Goal: Transaction & Acquisition: Purchase product/service

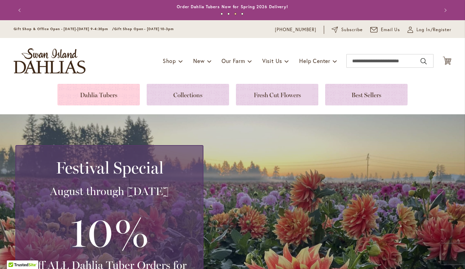
click at [95, 91] on link at bounding box center [98, 95] width 82 height 22
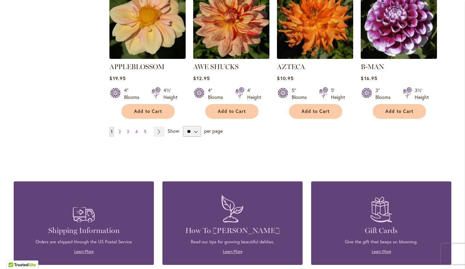
scroll to position [629, 0]
click at [157, 126] on link "Page Next" at bounding box center [159, 131] width 11 height 10
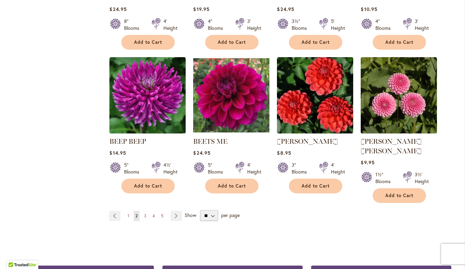
scroll to position [548, 0]
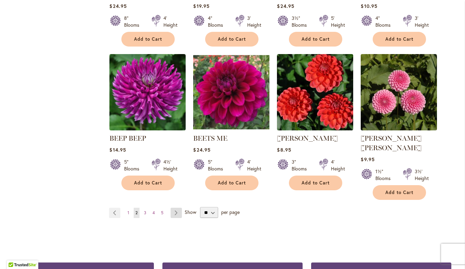
click at [175, 208] on link "Page Next" at bounding box center [176, 213] width 11 height 10
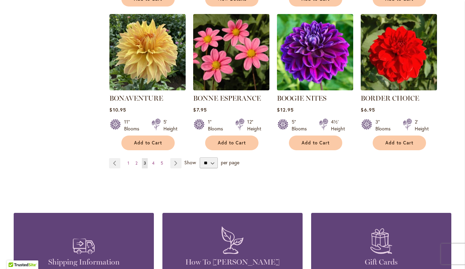
scroll to position [588, 0]
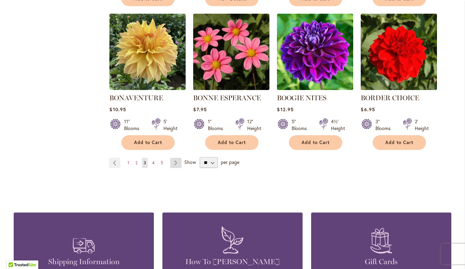
click at [173, 167] on link "Page Next" at bounding box center [175, 163] width 11 height 10
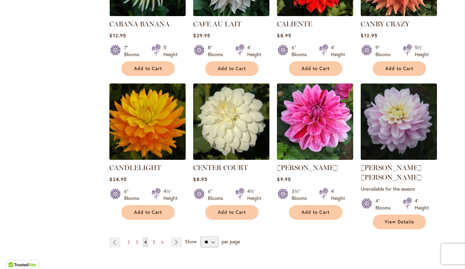
scroll to position [528, 0]
click at [174, 237] on link "Page Next" at bounding box center [176, 242] width 11 height 10
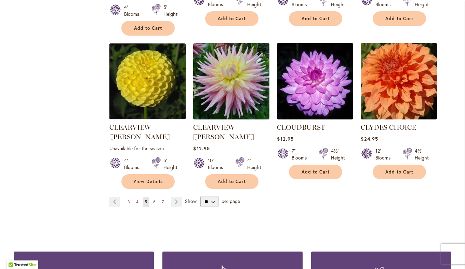
scroll to position [576, 0]
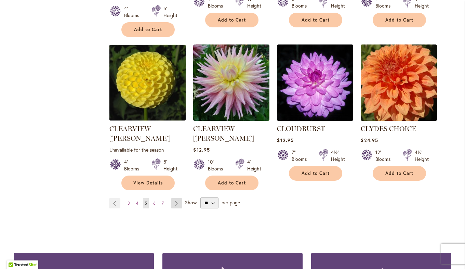
click at [174, 198] on link "Page Next" at bounding box center [176, 203] width 11 height 10
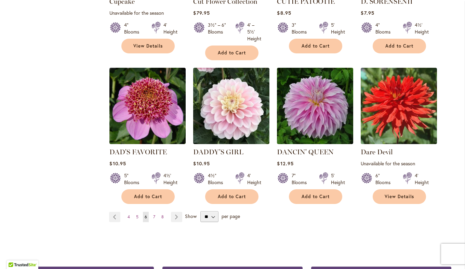
scroll to position [551, 0]
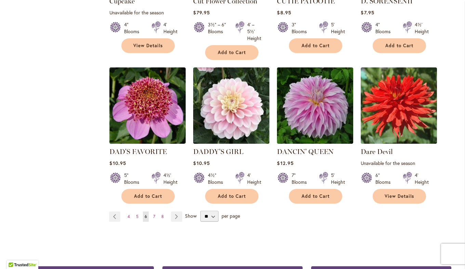
click at [172, 218] on link "Page Next" at bounding box center [176, 216] width 11 height 10
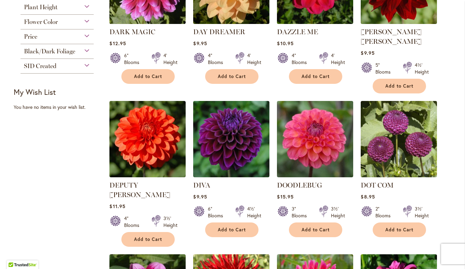
scroll to position [227, 0]
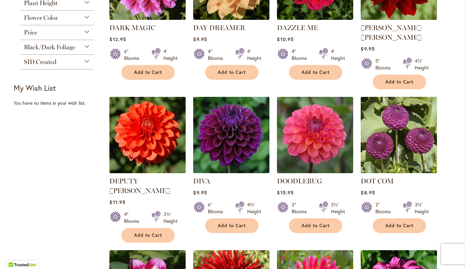
click at [408, 145] on img at bounding box center [399, 135] width 80 height 80
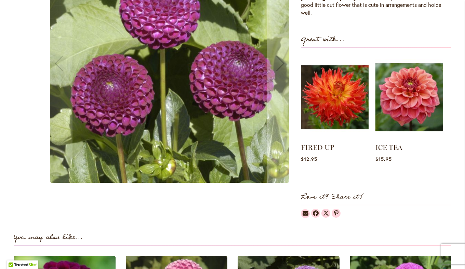
scroll to position [266, 0]
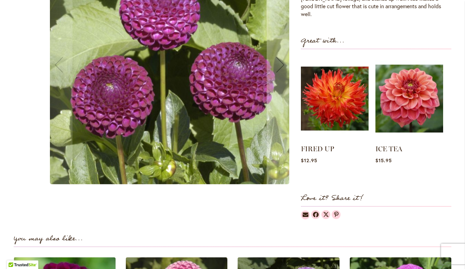
click at [426, 165] on li "ICE TEA Rating: 97% 9 Reviews $15.95" at bounding box center [410, 115] width 68 height 119
click at [407, 182] on div "DOT COM $8.95 In stock SKU 340 Rating: 83 % of 100 2 Reviews Add Your Review Or…" at bounding box center [376, 26] width 150 height 385
click at [405, 173] on div "DOT COM $8.95 In stock SKU 340 Rating: 83 % of 100 2 Reviews Add Your Review Or…" at bounding box center [376, 26] width 150 height 385
click at [405, 180] on div "DOT COM $8.95 In stock SKU 340 Rating: 83 % of 100 2 Reviews Add Your Review Or…" at bounding box center [376, 26] width 150 height 385
click at [415, 163] on li "ICE TEA Rating: 97% 9 Reviews $15.95" at bounding box center [410, 115] width 68 height 119
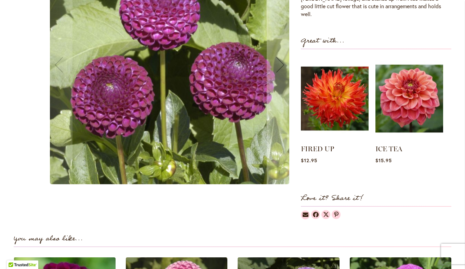
click at [422, 173] on div "DOT COM $8.95 In stock SKU 340 Rating: 83 % of 100 2 Reviews Add Your Review Or…" at bounding box center [376, 26] width 150 height 385
click at [422, 167] on li "ICE TEA Rating: 97% 9 Reviews $15.95" at bounding box center [410, 115] width 68 height 119
click at [417, 175] on div "DOT COM $8.95 In stock SKU 340 Rating: 83 % of 100 2 Reviews Add Your Review Or…" at bounding box center [376, 26] width 150 height 385
click at [408, 95] on img at bounding box center [409, 98] width 67 height 84
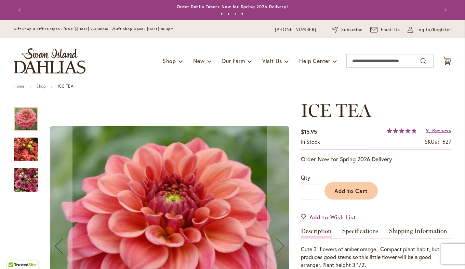
click at [381, 100] on h1 "ICE TEA" at bounding box center [376, 110] width 150 height 21
click at [366, 85] on ul "Home Shop ICE TEA" at bounding box center [233, 87] width 438 height 6
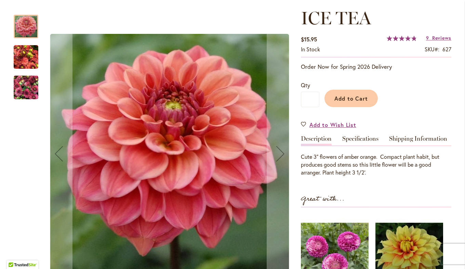
scroll to position [92, 0]
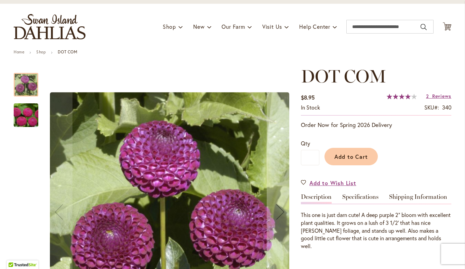
scroll to position [34, 0]
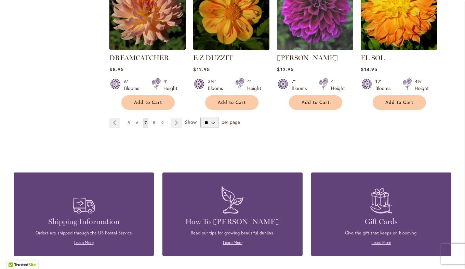
scroll to position [648, 0]
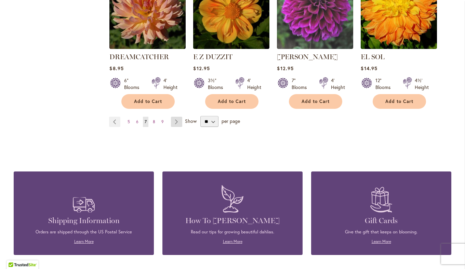
click at [175, 117] on link "Page Next" at bounding box center [176, 122] width 11 height 10
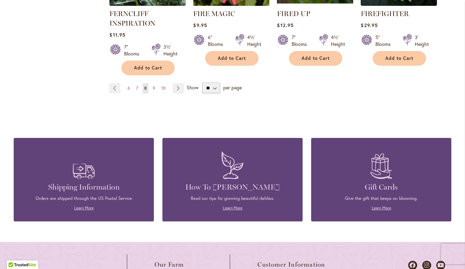
scroll to position [689, 0]
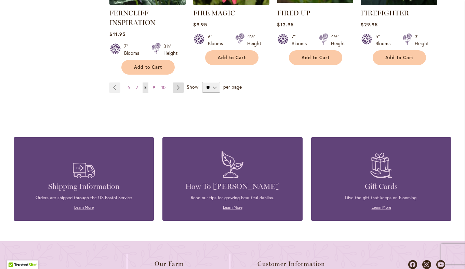
click at [175, 90] on link "Page Next" at bounding box center [178, 87] width 11 height 10
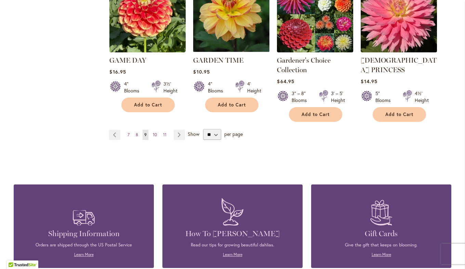
scroll to position [655, 0]
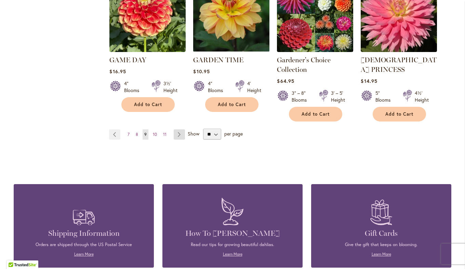
click at [177, 129] on link "Page Next" at bounding box center [179, 134] width 11 height 10
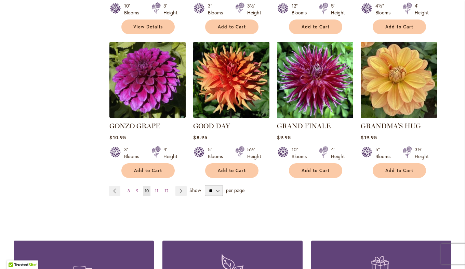
scroll to position [568, 0]
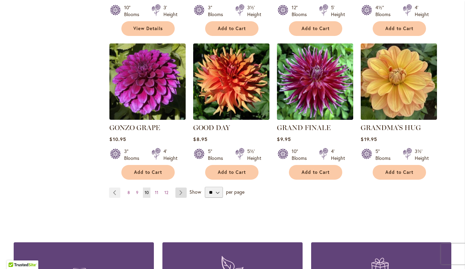
click at [179, 187] on link "Page Next" at bounding box center [180, 192] width 11 height 10
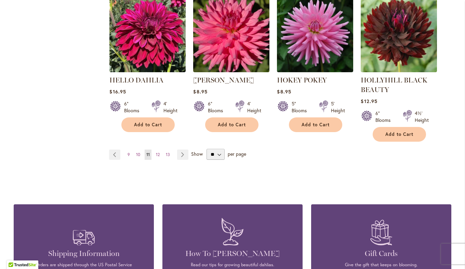
scroll to position [632, 0]
click at [191, 158] on div "Show ** ** ** ** per page" at bounding box center [218, 153] width 55 height 11
click at [218, 155] on select "** ** ** **" at bounding box center [216, 153] width 18 height 11
select select "**"
click at [207, 148] on select "** ** ** **" at bounding box center [216, 153] width 18 height 11
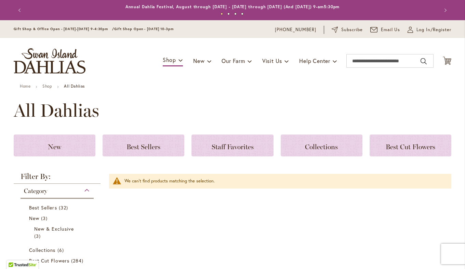
click at [14, 15] on button "Previous" at bounding box center [21, 10] width 14 height 14
click at [16, 14] on button "Previous" at bounding box center [21, 10] width 14 height 14
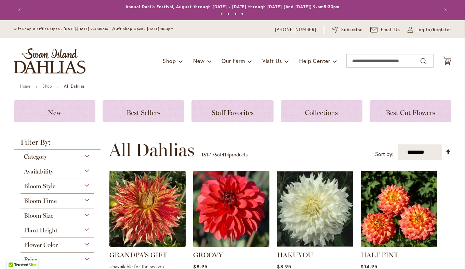
select select "**"
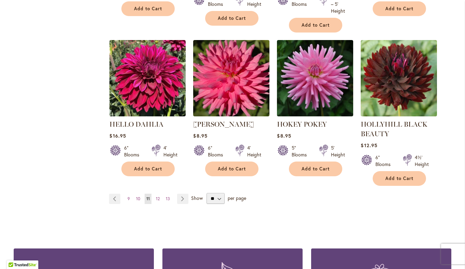
scroll to position [586, 0]
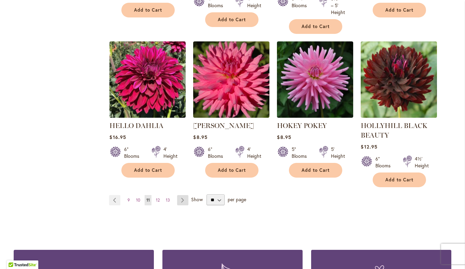
click at [178, 202] on link "Page Next" at bounding box center [182, 200] width 11 height 10
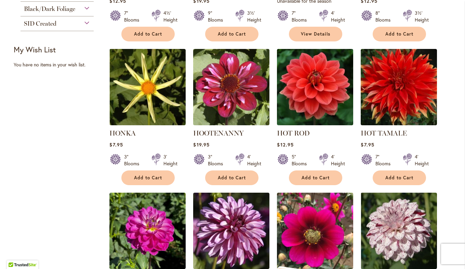
scroll to position [268, 0]
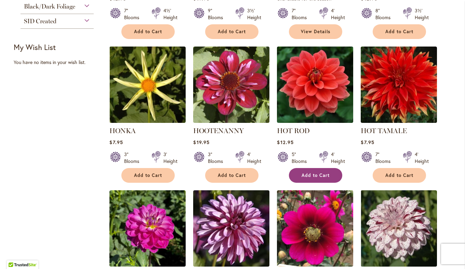
click at [317, 176] on span "Add to Cart" at bounding box center [316, 175] width 28 height 6
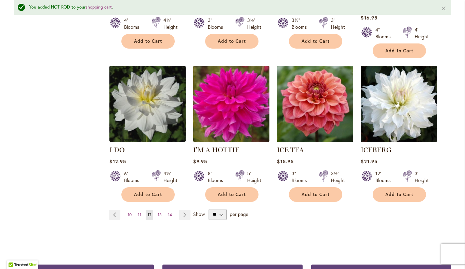
scroll to position [566, 0]
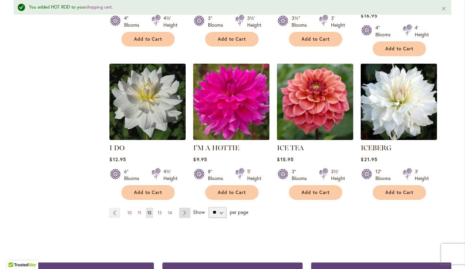
click at [181, 208] on link "Page Next" at bounding box center [184, 213] width 11 height 10
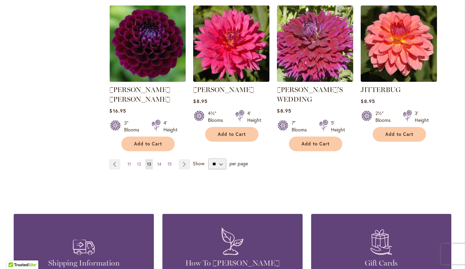
scroll to position [619, 0]
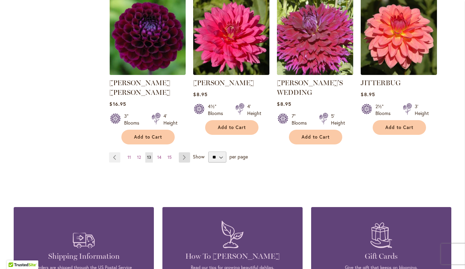
click at [181, 152] on link "Page Next" at bounding box center [184, 157] width 11 height 10
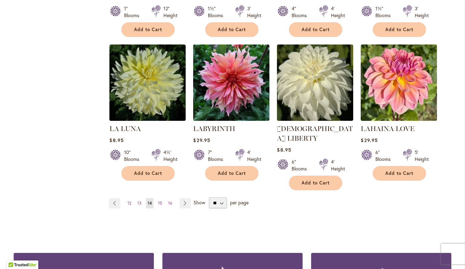
scroll to position [557, 0]
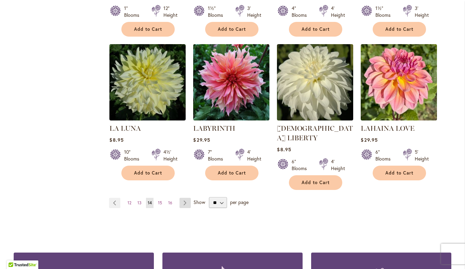
click at [182, 198] on link "Page Next" at bounding box center [185, 203] width 11 height 10
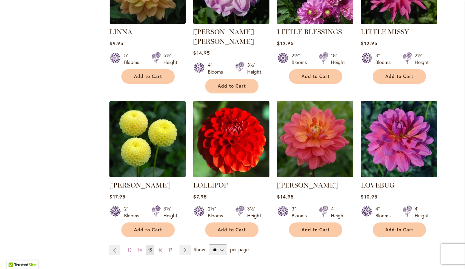
scroll to position [522, 0]
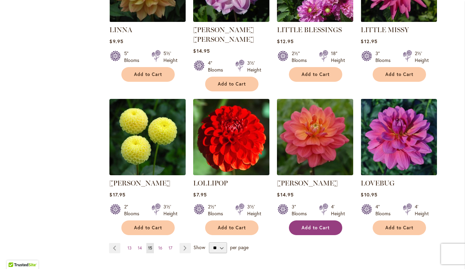
click at [312, 225] on span "Add to Cart" at bounding box center [316, 228] width 28 height 6
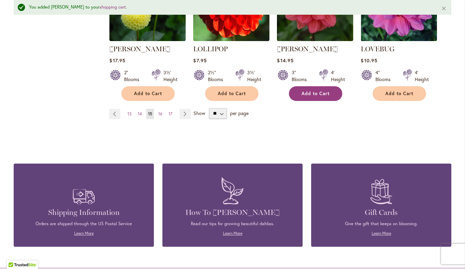
scroll to position [675, 0]
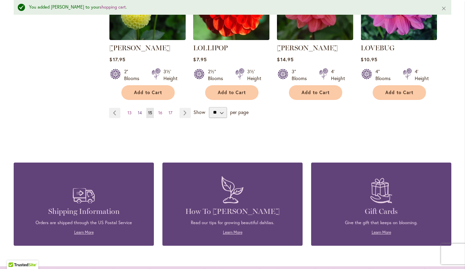
click at [138, 110] on span "14" at bounding box center [140, 112] width 4 height 5
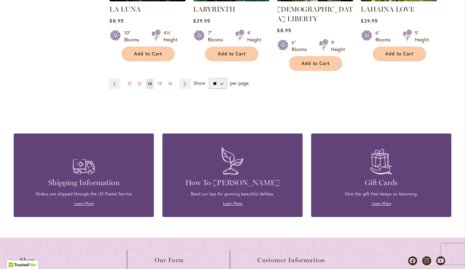
scroll to position [681, 0]
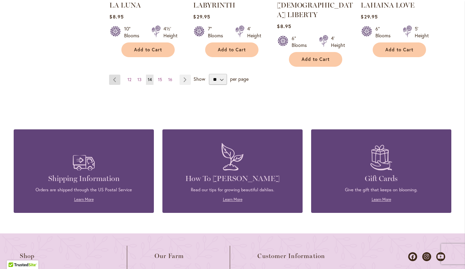
click at [111, 75] on link "Page Previous" at bounding box center [114, 80] width 11 height 10
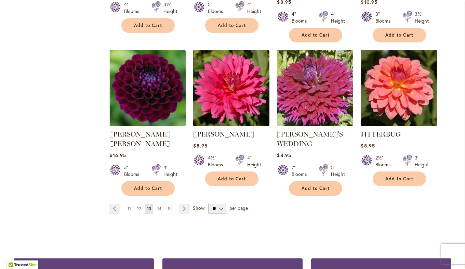
scroll to position [568, 0]
click at [112, 203] on link "Page Previous" at bounding box center [114, 208] width 11 height 10
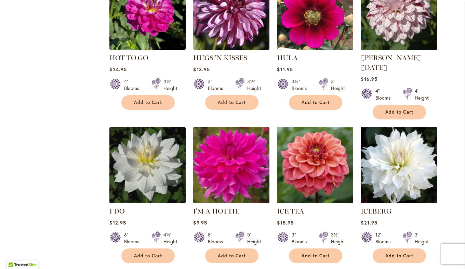
scroll to position [484, 0]
click at [147, 248] on button "Add to Cart" at bounding box center [147, 255] width 53 height 15
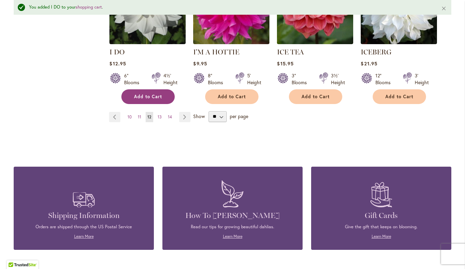
scroll to position [662, 0]
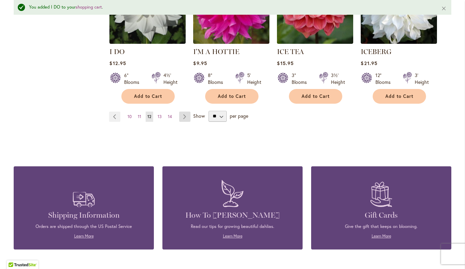
click at [182, 111] on link "Page Next" at bounding box center [184, 116] width 11 height 10
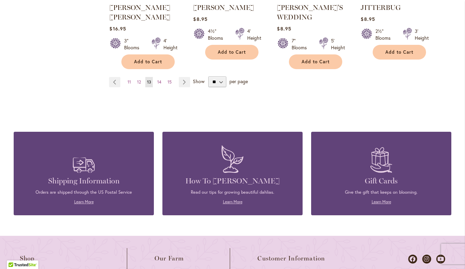
scroll to position [695, 0]
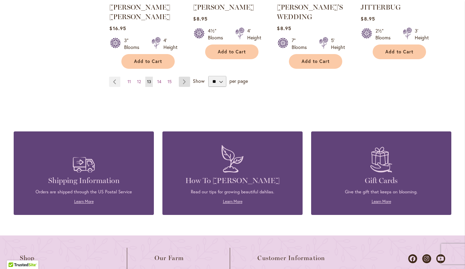
click at [181, 77] on link "Page Next" at bounding box center [184, 82] width 11 height 10
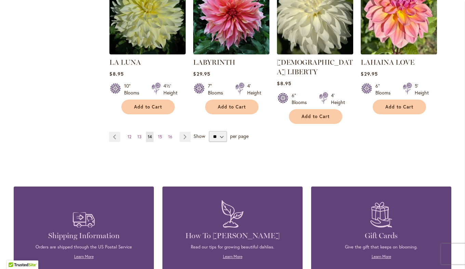
scroll to position [620, 0]
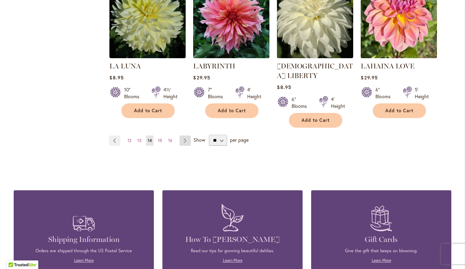
click at [183, 135] on link "Page Next" at bounding box center [185, 140] width 11 height 10
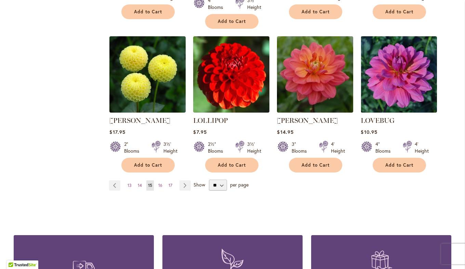
scroll to position [586, 0]
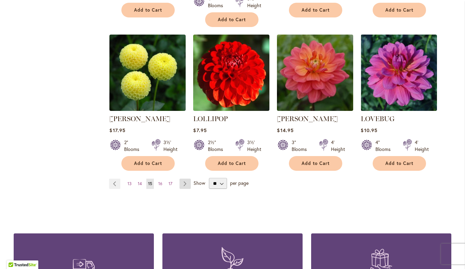
click at [182, 179] on link "Page Next" at bounding box center [185, 184] width 11 height 10
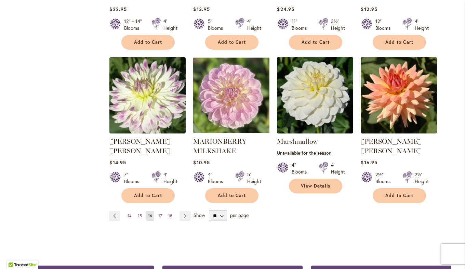
scroll to position [554, 0]
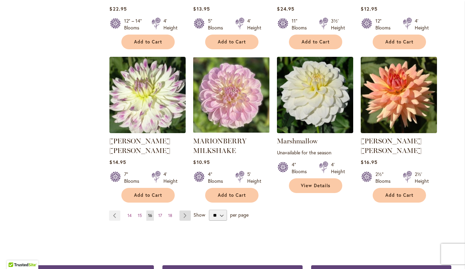
click at [184, 210] on link "Page Next" at bounding box center [185, 215] width 11 height 10
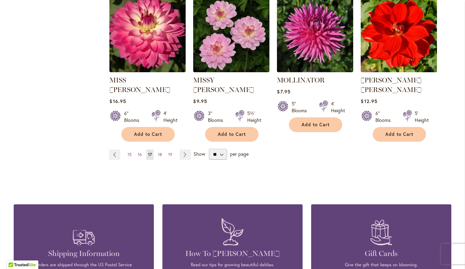
scroll to position [605, 0]
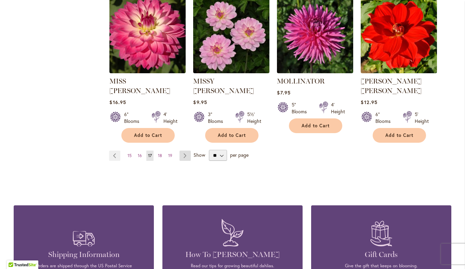
click at [183, 150] on link "Page Next" at bounding box center [185, 155] width 11 height 10
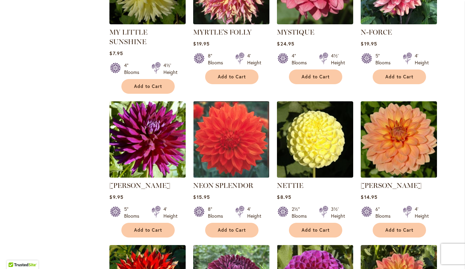
scroll to position [366, 0]
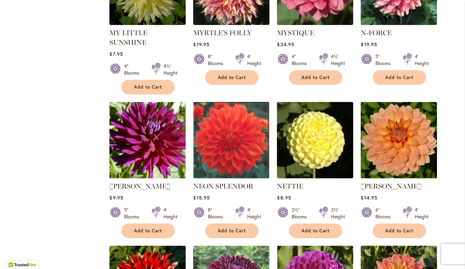
click at [150, 132] on img at bounding box center [148, 140] width 80 height 80
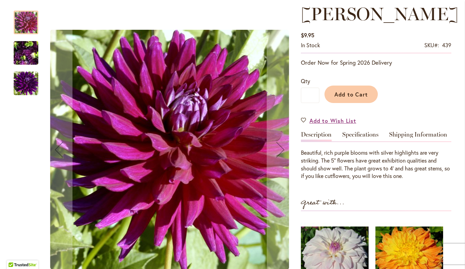
scroll to position [92, 0]
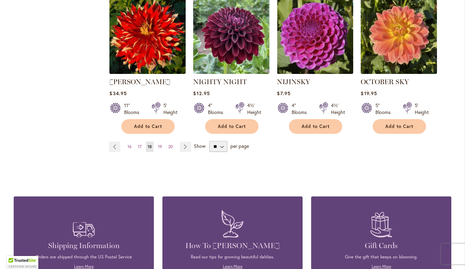
scroll to position [615, 0]
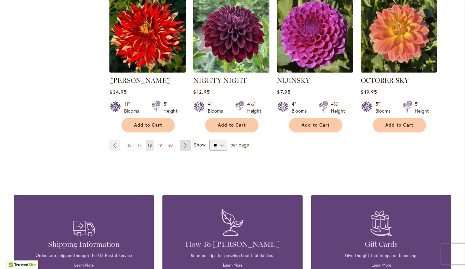
click at [183, 140] on link "Page Next" at bounding box center [185, 145] width 11 height 10
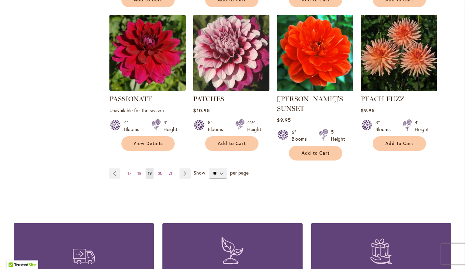
scroll to position [598, 0]
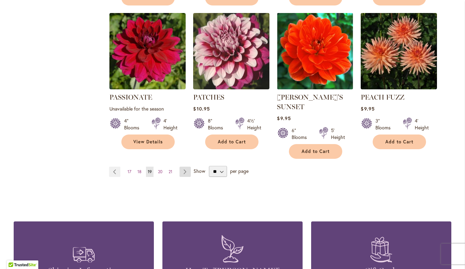
click at [186, 167] on link "Page Next" at bounding box center [185, 172] width 11 height 10
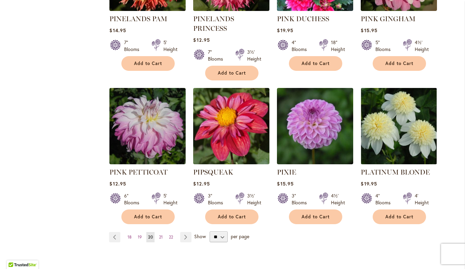
scroll to position [543, 0]
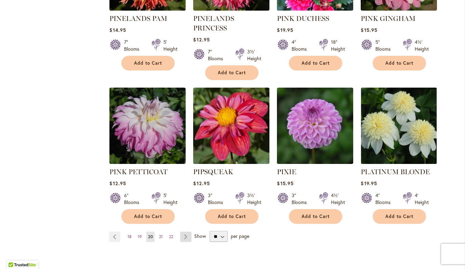
click at [184, 232] on link "Page Next" at bounding box center [185, 237] width 11 height 10
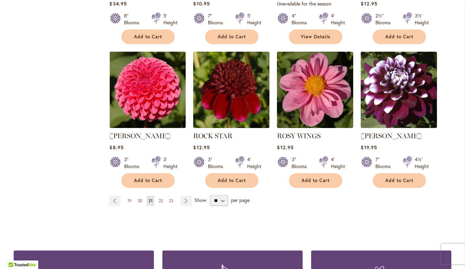
scroll to position [562, 0]
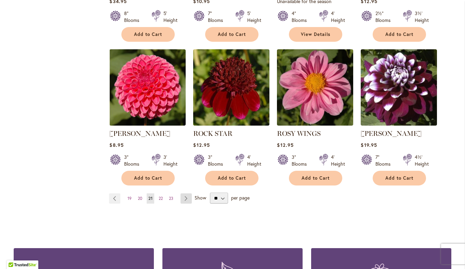
click at [184, 201] on link "Page Next" at bounding box center [186, 198] width 11 height 10
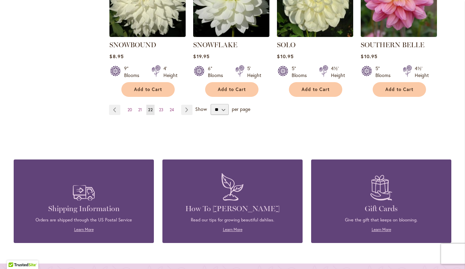
scroll to position [650, 0]
click at [185, 105] on link "Page Next" at bounding box center [186, 110] width 11 height 10
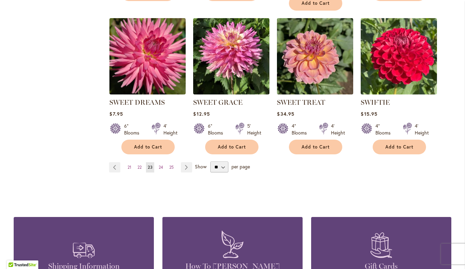
scroll to position [591, 0]
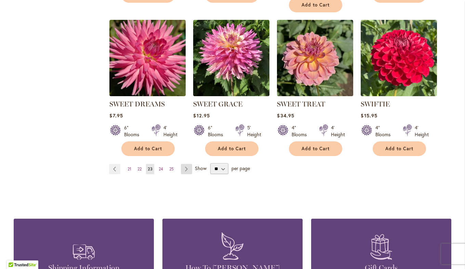
click at [185, 168] on link "Page Next" at bounding box center [186, 169] width 11 height 10
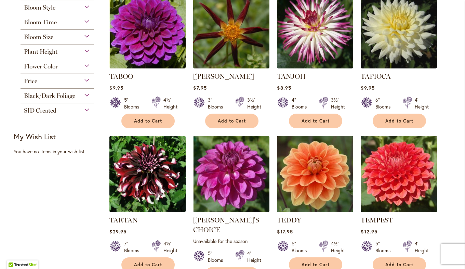
scroll to position [179, 0]
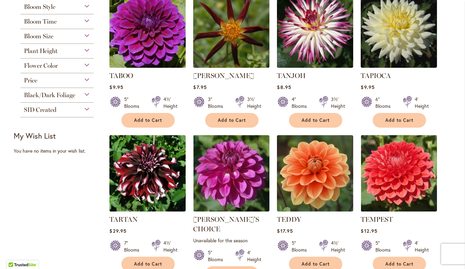
click at [148, 32] on img at bounding box center [148, 30] width 80 height 80
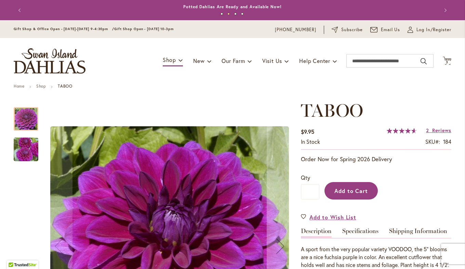
click at [345, 195] on button "Add to Cart" at bounding box center [351, 190] width 53 height 17
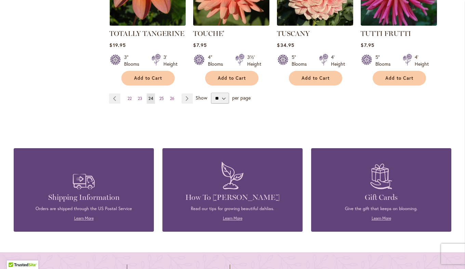
scroll to position [661, 0]
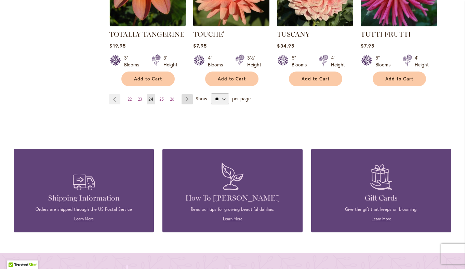
click at [187, 94] on link "Page Next" at bounding box center [187, 99] width 11 height 10
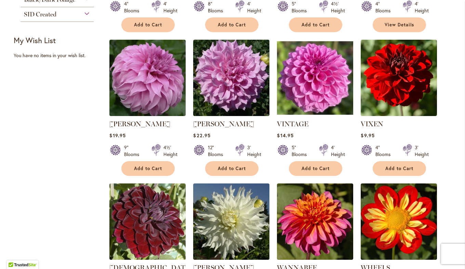
scroll to position [274, 0]
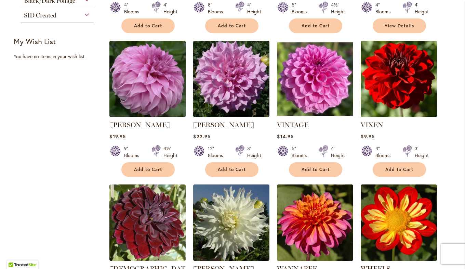
click at [402, 86] on img at bounding box center [399, 79] width 80 height 80
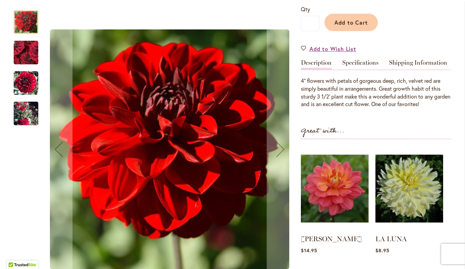
scroll to position [169, 0]
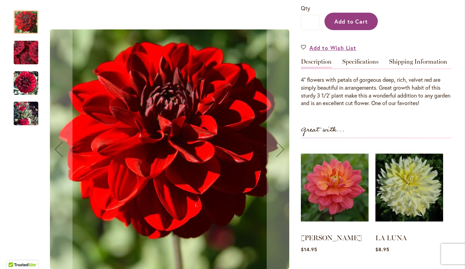
click at [346, 23] on span "Add to Cart" at bounding box center [351, 21] width 34 height 7
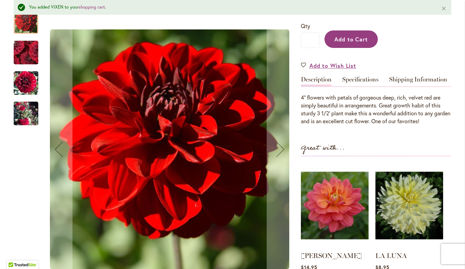
scroll to position [187, 0]
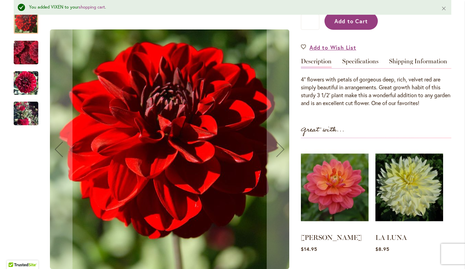
click at [350, 26] on button "Add to Cart" at bounding box center [351, 20] width 53 height 17
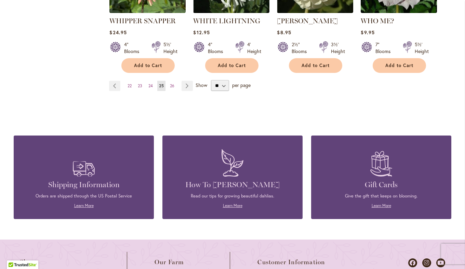
scroll to position [674, 0]
click at [112, 81] on link "Page Previous" at bounding box center [114, 86] width 11 height 10
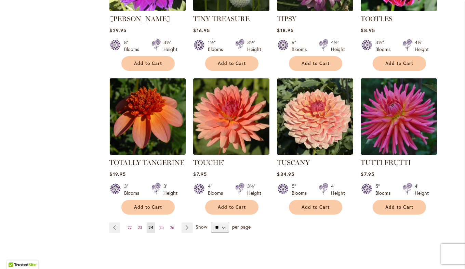
scroll to position [533, 0]
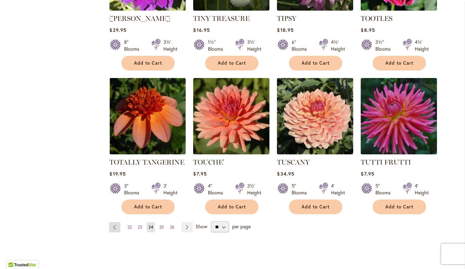
click at [112, 222] on link "Page Previous" at bounding box center [114, 227] width 11 height 10
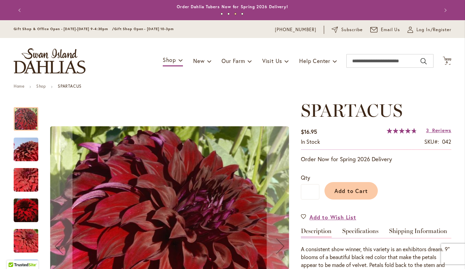
click at [19, 15] on button "Previous" at bounding box center [21, 10] width 14 height 14
click at [15, 9] on button "Previous" at bounding box center [21, 10] width 14 height 14
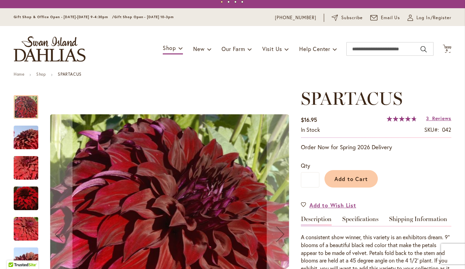
scroll to position [11, 0]
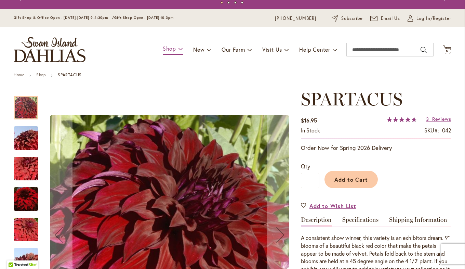
click at [168, 52] on link "Shop" at bounding box center [173, 49] width 20 height 12
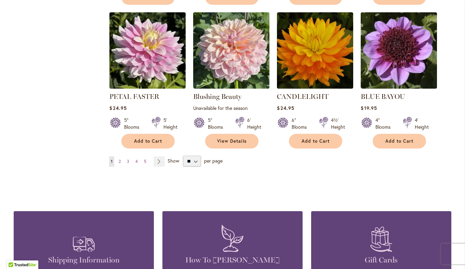
scroll to position [542, 0]
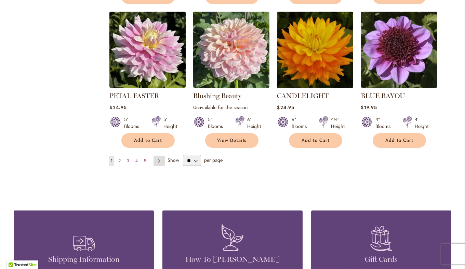
click at [158, 160] on link "Page Next" at bounding box center [159, 161] width 11 height 10
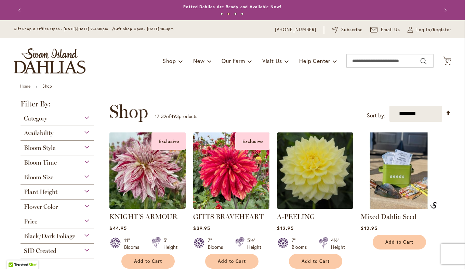
click at [188, 111] on p "17 - 32 of 493 products" at bounding box center [176, 116] width 42 height 11
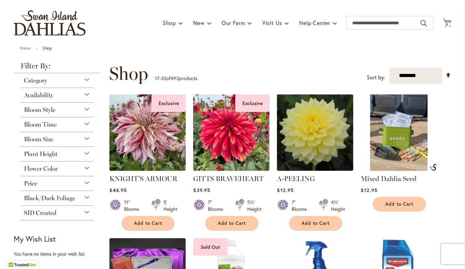
scroll to position [38, 0]
click at [22, 48] on link "Home" at bounding box center [25, 48] width 11 height 5
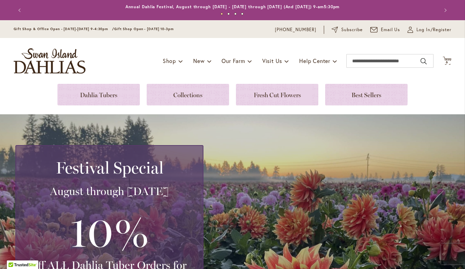
scroll to position [32, 0]
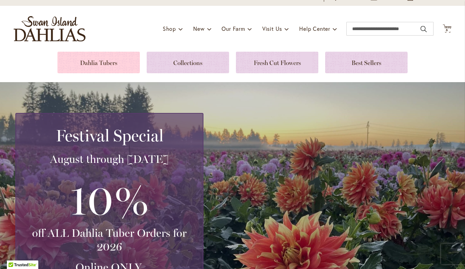
click at [106, 62] on link at bounding box center [98, 63] width 82 height 22
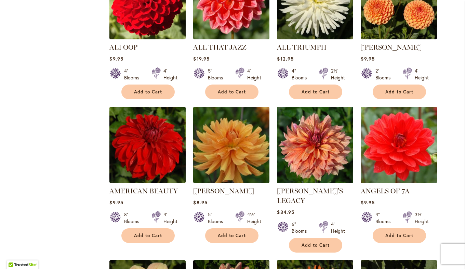
scroll to position [356, 0]
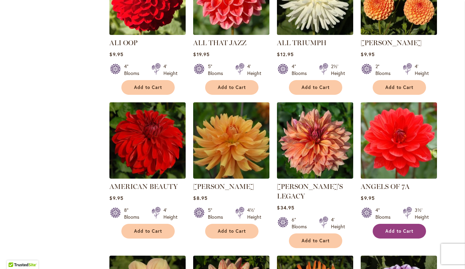
click at [409, 234] on button "Add to Cart" at bounding box center [399, 231] width 53 height 15
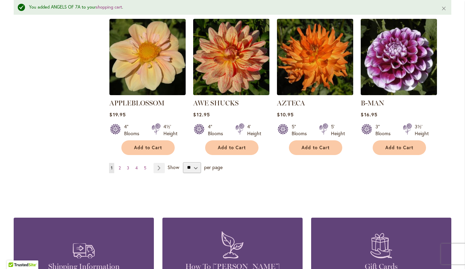
scroll to position [610, 0]
click at [157, 163] on link "Page Next" at bounding box center [159, 168] width 11 height 10
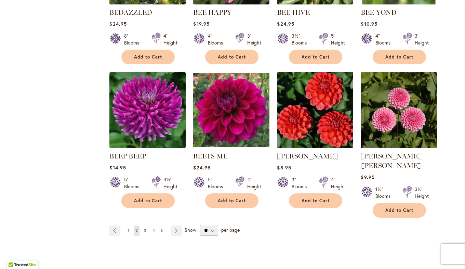
scroll to position [530, 0]
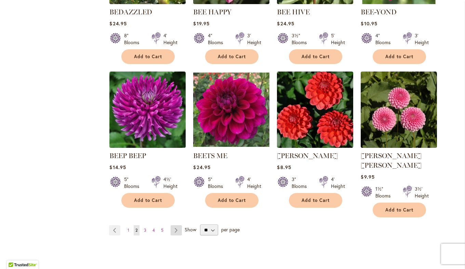
click at [175, 225] on link "Page Next" at bounding box center [176, 230] width 11 height 10
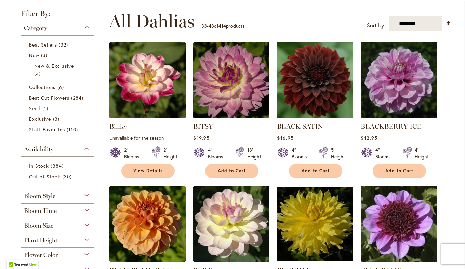
scroll to position [129, 0]
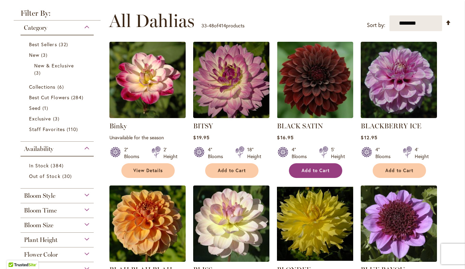
click at [305, 174] on button "Add to Cart" at bounding box center [315, 170] width 53 height 15
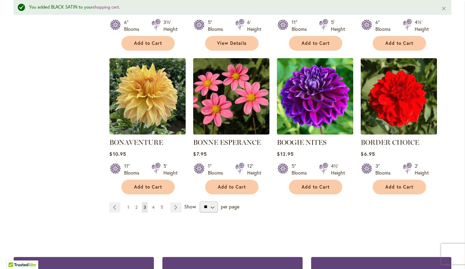
scroll to position [563, 0]
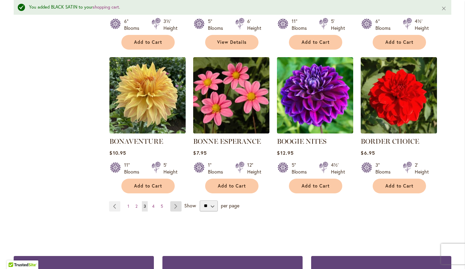
click at [174, 205] on link "Page Next" at bounding box center [175, 206] width 11 height 10
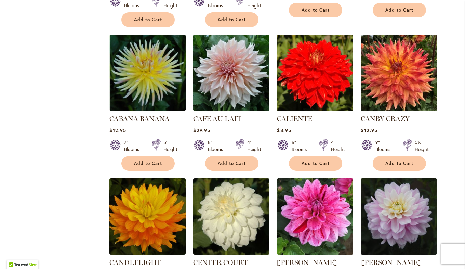
scroll to position [433, 0]
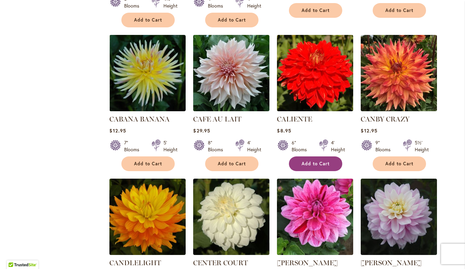
click at [310, 164] on span "Add to Cart" at bounding box center [316, 164] width 28 height 6
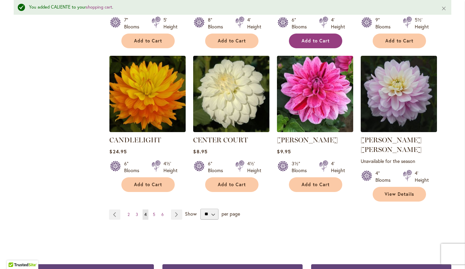
scroll to position [574, 0]
click at [173, 209] on link "Page Next" at bounding box center [176, 214] width 11 height 10
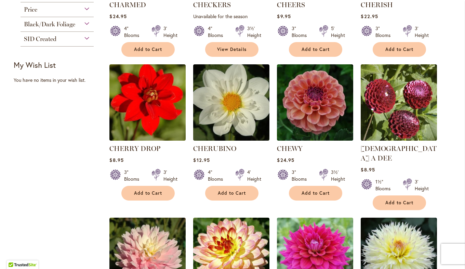
scroll to position [250, 0]
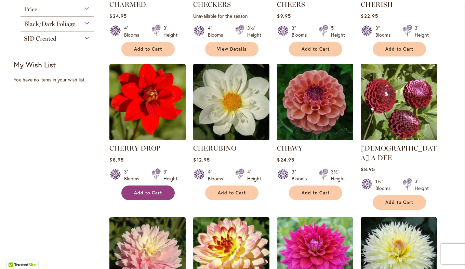
click at [150, 190] on span "Add to Cart" at bounding box center [148, 193] width 28 height 6
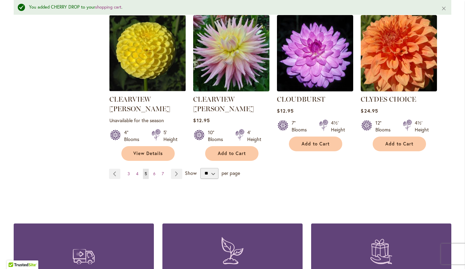
scroll to position [625, 0]
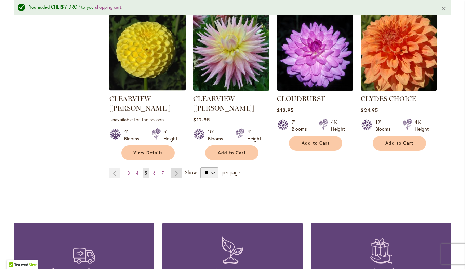
click at [172, 168] on link "Page Next" at bounding box center [176, 173] width 11 height 10
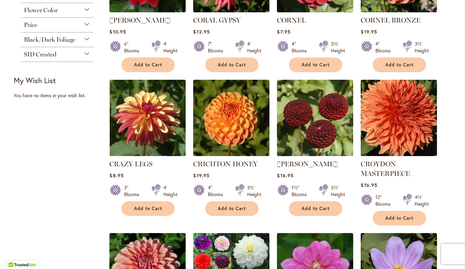
scroll to position [238, 0]
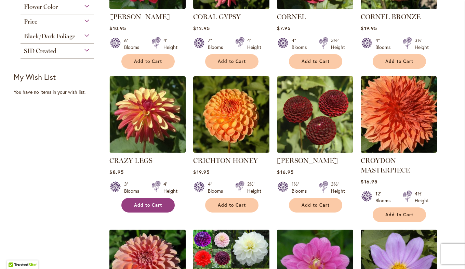
click at [159, 204] on span "Add to Cart" at bounding box center [148, 205] width 28 height 6
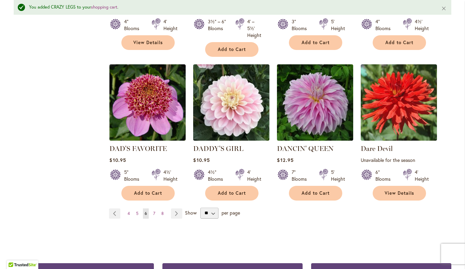
scroll to position [572, 0]
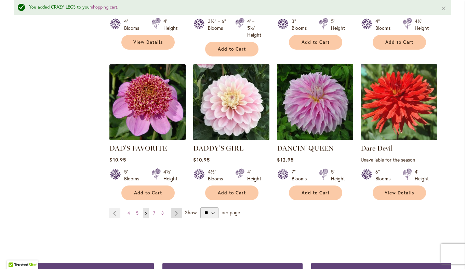
click at [175, 209] on link "Page Next" at bounding box center [176, 213] width 11 height 10
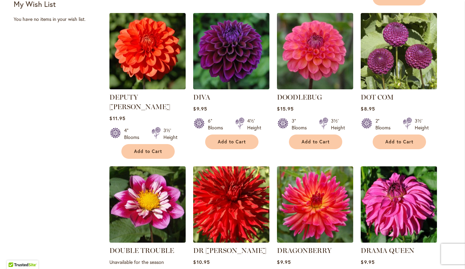
click at [242, 216] on img at bounding box center [232, 205] width 80 height 80
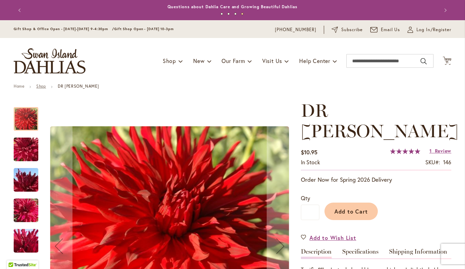
click at [42, 87] on link "Shop" at bounding box center [41, 85] width 10 height 5
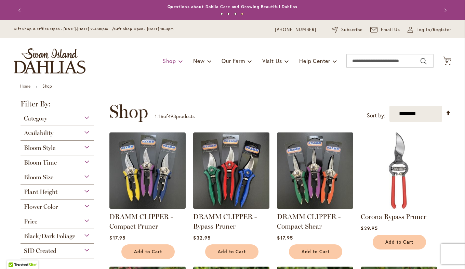
click at [166, 66] on link "Shop" at bounding box center [173, 60] width 20 height 13
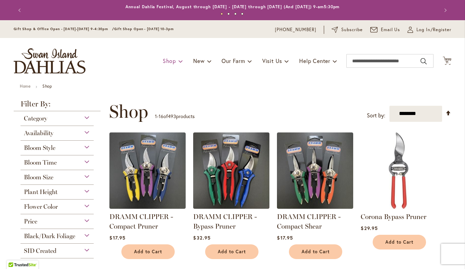
click at [179, 62] on span at bounding box center [181, 60] width 4 height 11
click at [179, 63] on span at bounding box center [181, 60] width 4 height 11
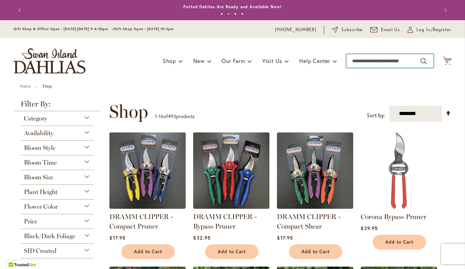
click at [358, 62] on input "Search" at bounding box center [389, 61] width 87 height 14
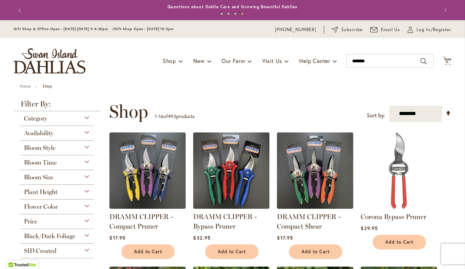
click at [421, 62] on button "Search" at bounding box center [424, 61] width 6 height 11
type input "*******"
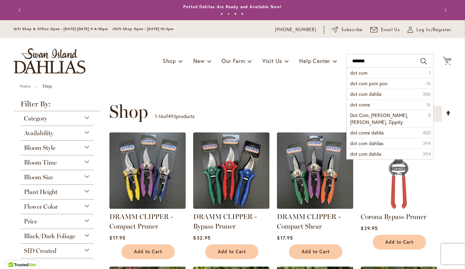
drag, startPoint x: 343, startPoint y: 44, endPoint x: 310, endPoint y: 44, distance: 33.5
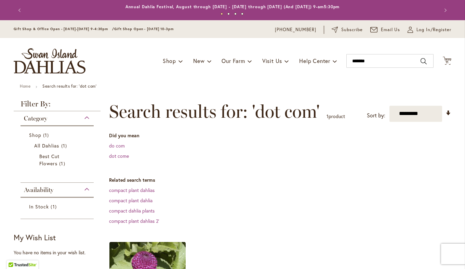
drag, startPoint x: 0, startPoint y: 0, endPoint x: 270, endPoint y: 235, distance: 358.1
click at [270, 235] on div "**********" at bounding box center [280, 248] width 342 height 295
drag, startPoint x: 275, startPoint y: 233, endPoint x: 273, endPoint y: 254, distance: 21.6
click at [273, 254] on div "**********" at bounding box center [280, 248] width 342 height 295
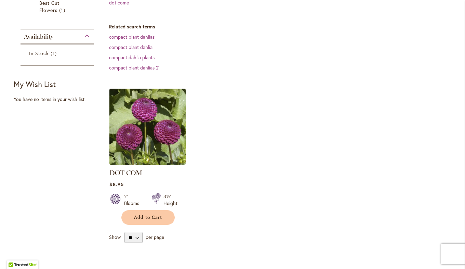
scroll to position [157, 0]
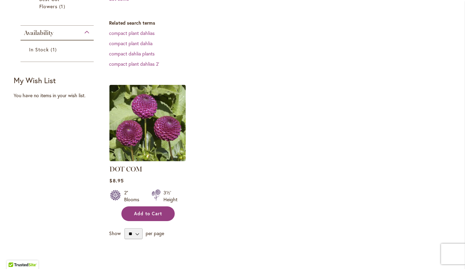
click at [153, 212] on span "Add to Cart" at bounding box center [148, 214] width 28 height 6
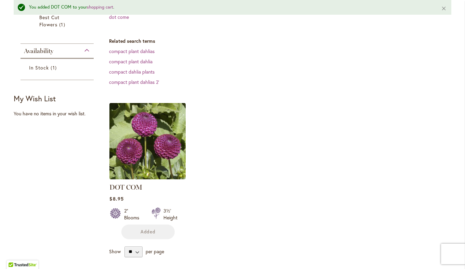
scroll to position [175, 0]
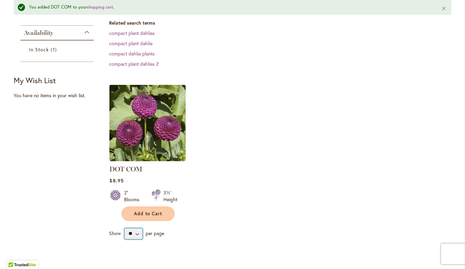
click at [131, 231] on select "** ** ** **" at bounding box center [133, 233] width 18 height 11
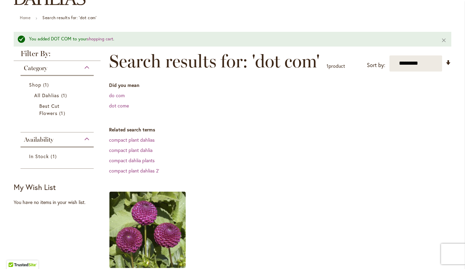
scroll to position [21, 0]
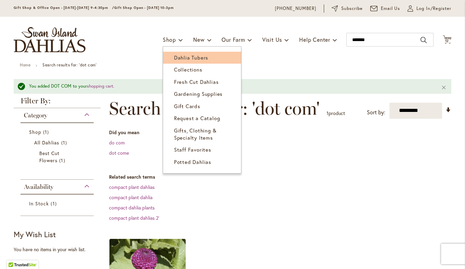
click at [174, 58] on span "Dahlia Tubers" at bounding box center [191, 57] width 34 height 7
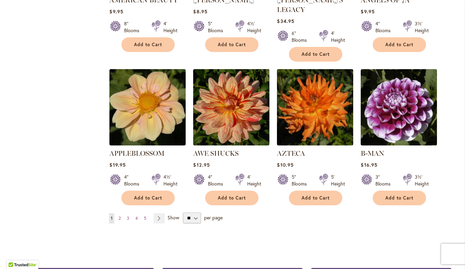
scroll to position [561, 0]
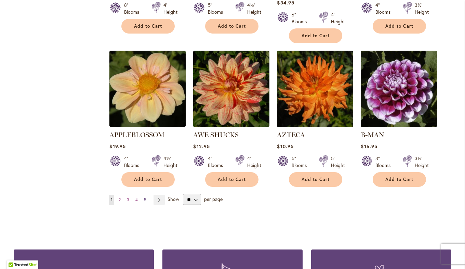
click at [144, 197] on span "5" at bounding box center [145, 199] width 2 height 5
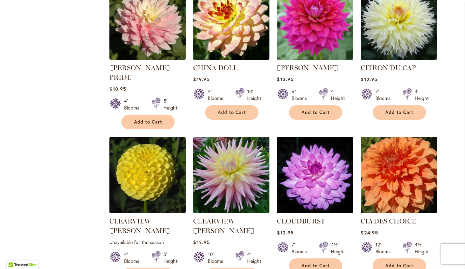
scroll to position [508, 0]
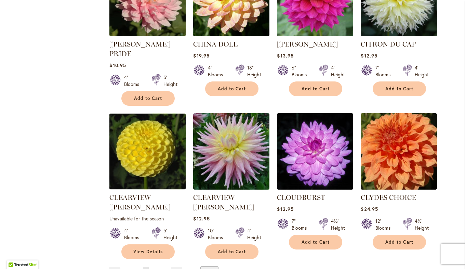
click at [162, 268] on span "7" at bounding box center [163, 271] width 2 height 5
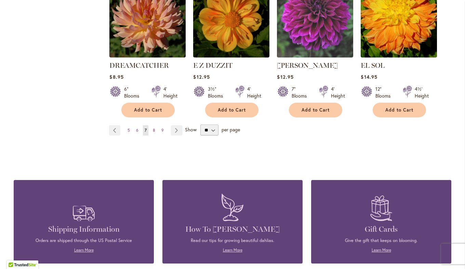
scroll to position [648, 0]
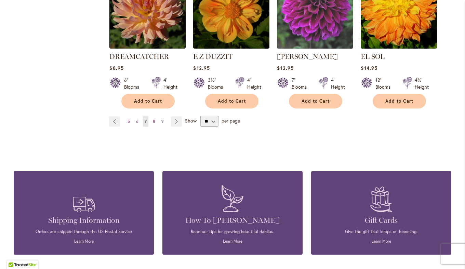
click at [161, 116] on link "Page 9" at bounding box center [163, 121] width 6 height 10
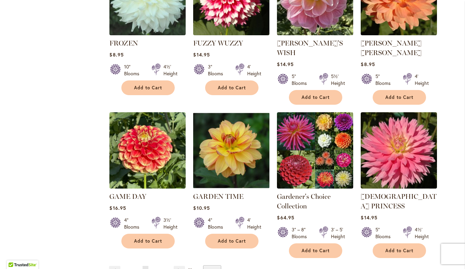
scroll to position [531, 0]
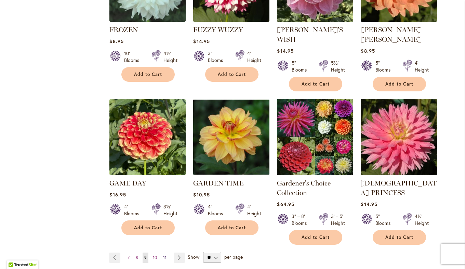
click at [163, 255] on span "11" at bounding box center [164, 257] width 3 height 5
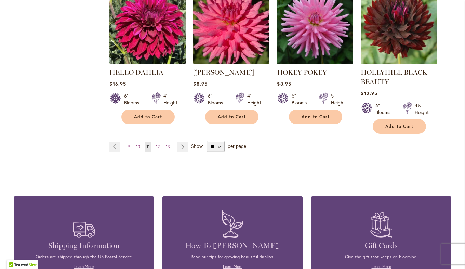
scroll to position [633, 0]
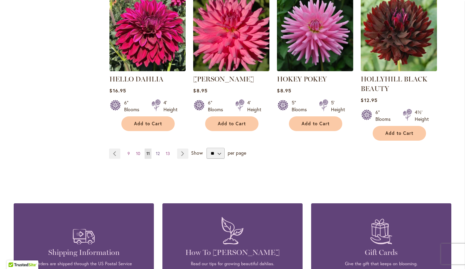
click at [156, 151] on span "12" at bounding box center [158, 153] width 4 height 5
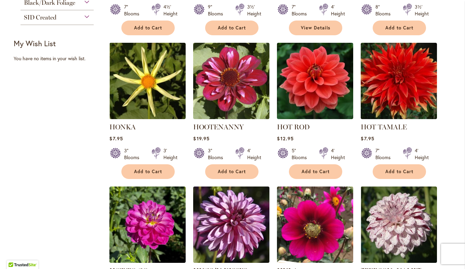
scroll to position [275, 0]
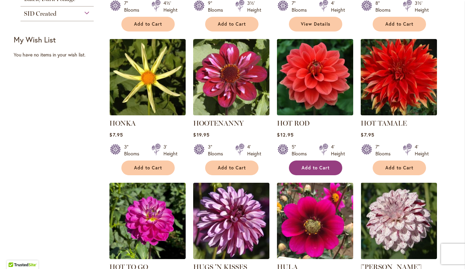
click at [312, 161] on button "Add to Cart" at bounding box center [315, 167] width 53 height 15
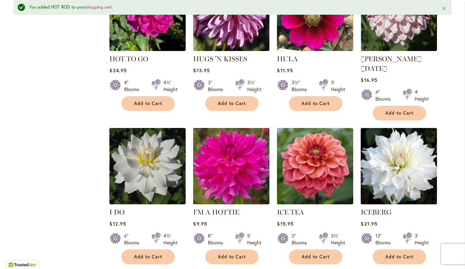
scroll to position [545, 0]
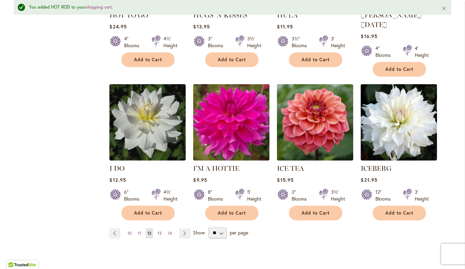
click at [159, 231] on span "13" at bounding box center [160, 233] width 4 height 5
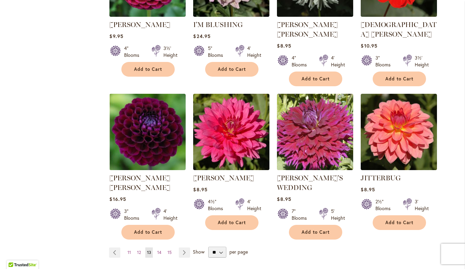
scroll to position [526, 0]
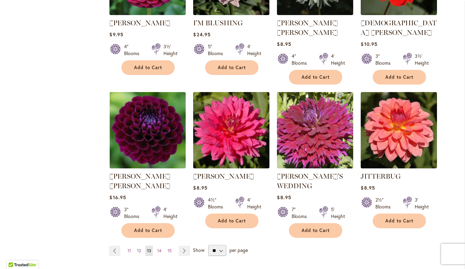
click at [137, 248] on span "12" at bounding box center [139, 250] width 4 height 5
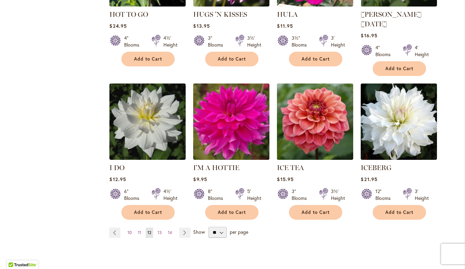
scroll to position [537, 0]
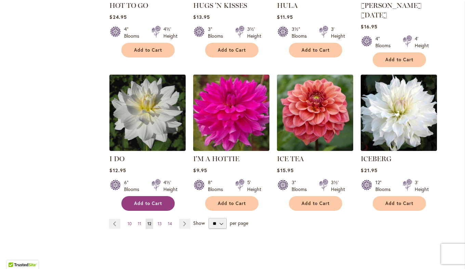
click at [153, 200] on span "Add to Cart" at bounding box center [148, 203] width 28 height 6
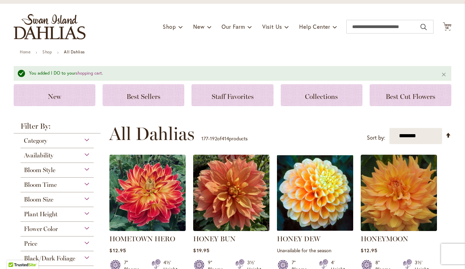
scroll to position [32, 0]
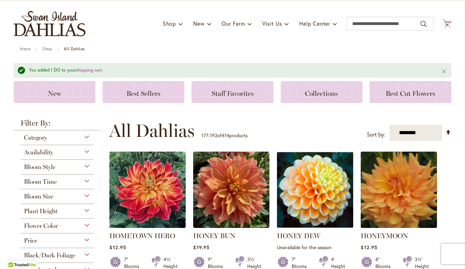
click at [445, 25] on span "14" at bounding box center [447, 25] width 4 height 4
